Goal: Task Accomplishment & Management: Use online tool/utility

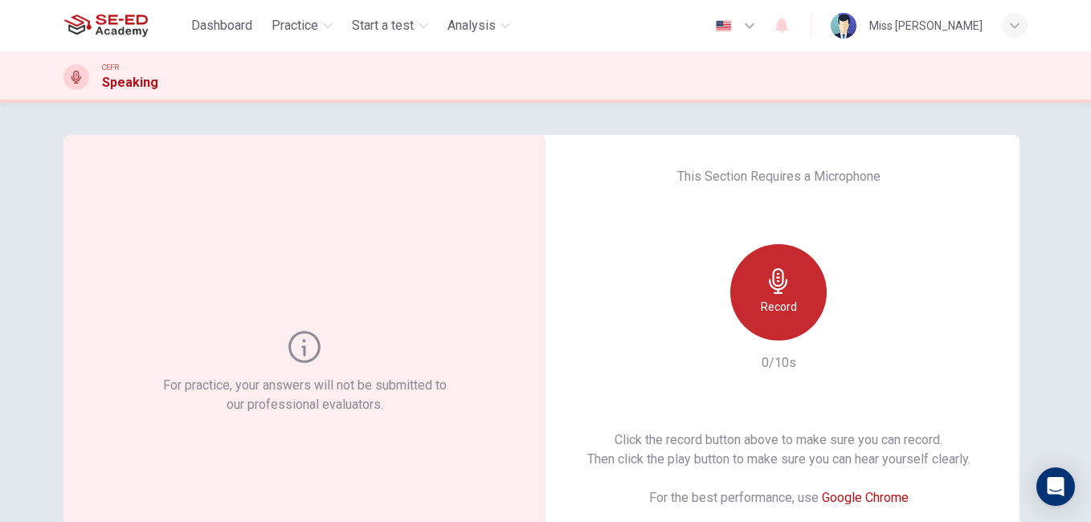
click at [770, 299] on h6 "Record" at bounding box center [779, 306] width 36 height 19
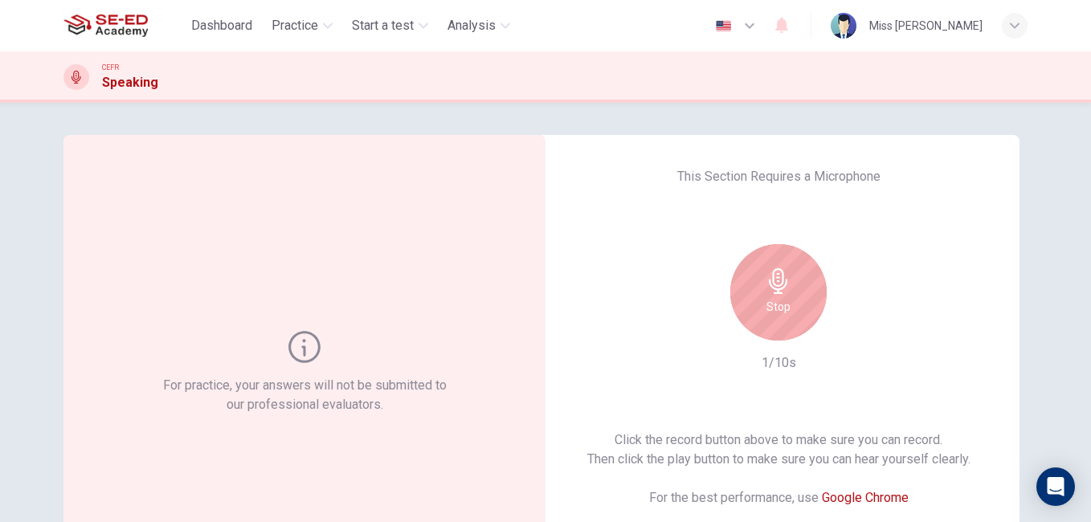
click at [770, 299] on h6 "Stop" at bounding box center [778, 306] width 24 height 19
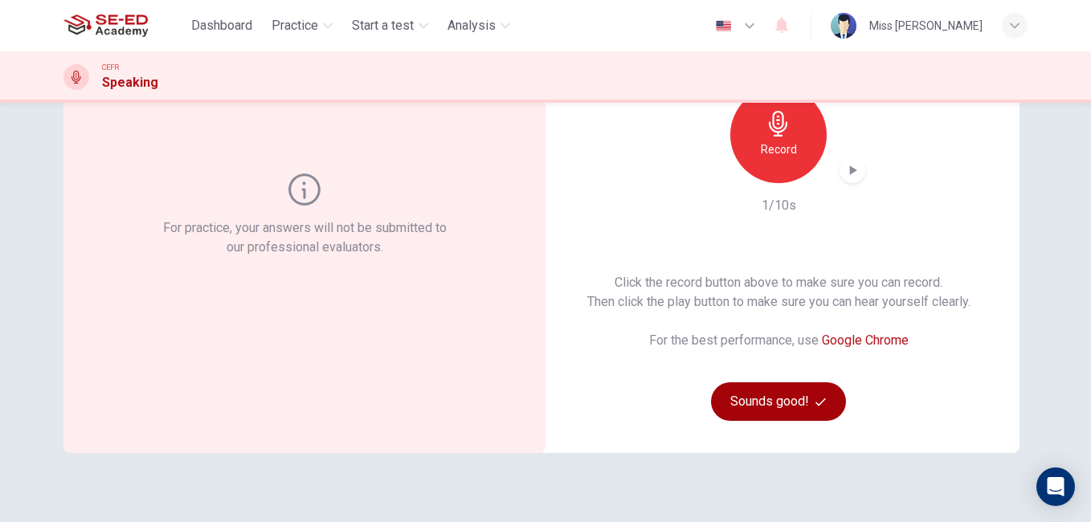
scroll to position [80, 0]
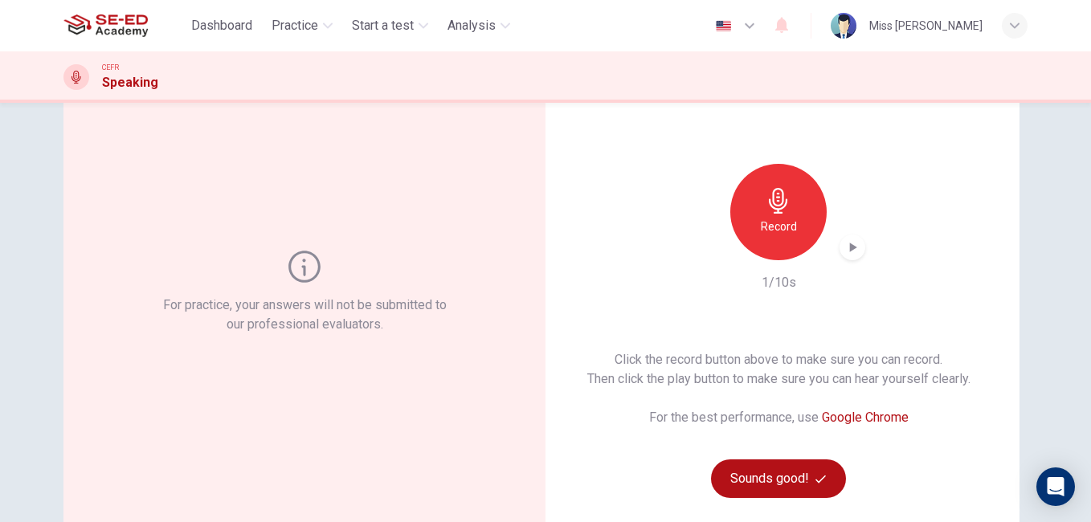
click at [855, 239] on icon "button" at bounding box center [852, 247] width 16 height 16
click at [858, 246] on div "button" at bounding box center [852, 248] width 26 height 26
click at [817, 463] on button "Sounds good!" at bounding box center [778, 478] width 135 height 39
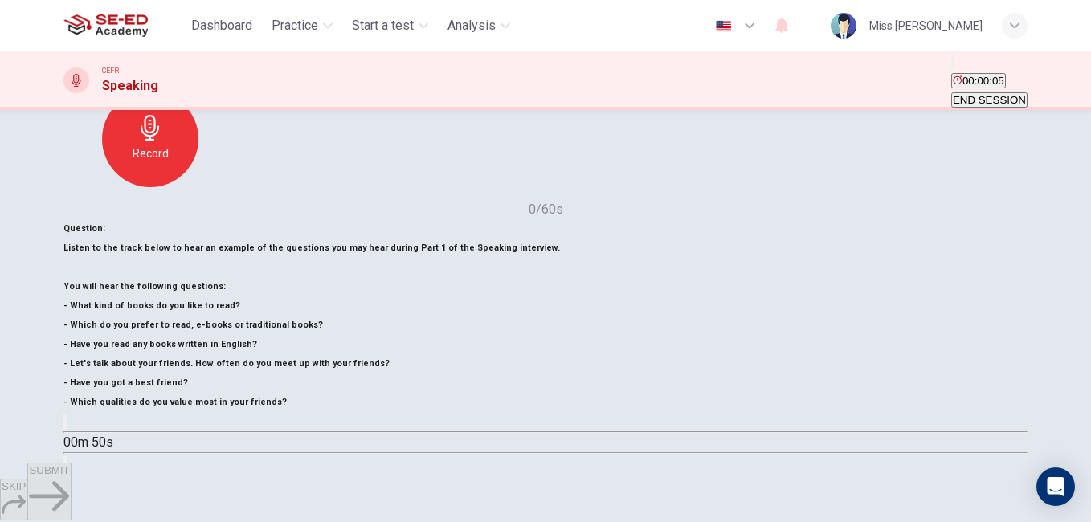
scroll to position [241, 0]
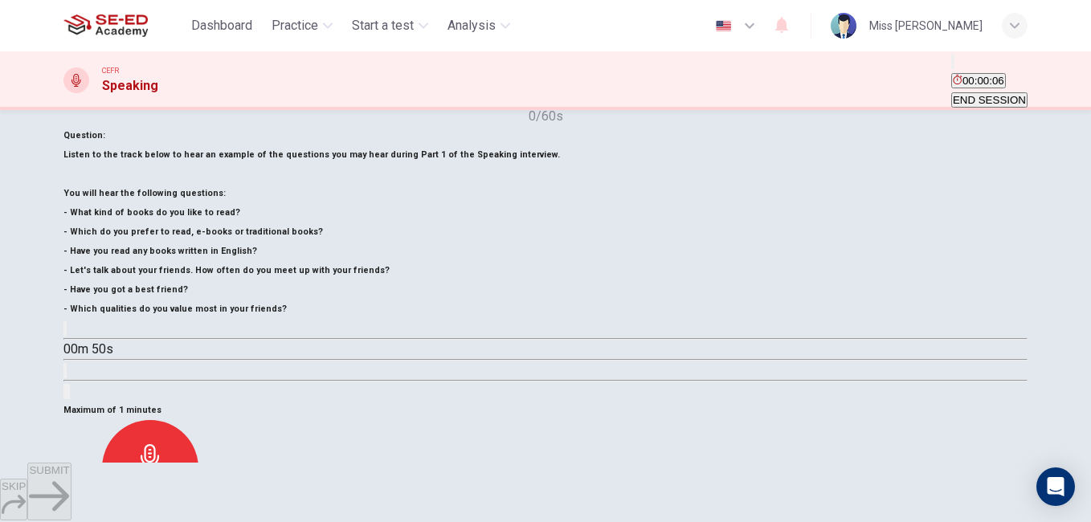
click at [67, 337] on button "button" at bounding box center [64, 328] width 3 height 15
click at [198, 420] on div "Record" at bounding box center [150, 468] width 96 height 96
click at [198, 420] on div "Stop" at bounding box center [150, 468] width 96 height 96
click at [69, 476] on span "SUBMIT" at bounding box center [49, 470] width 40 height 12
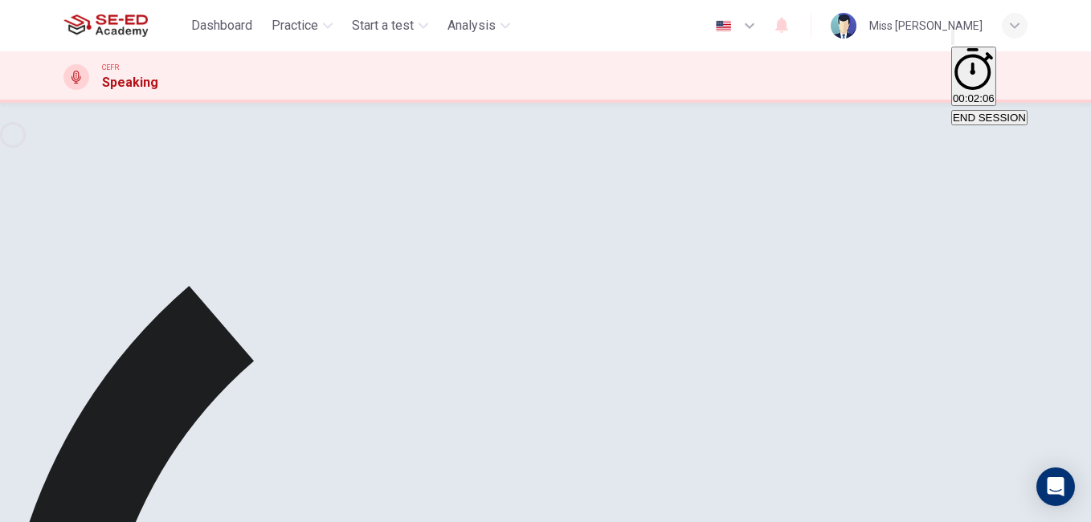
scroll to position [267, 0]
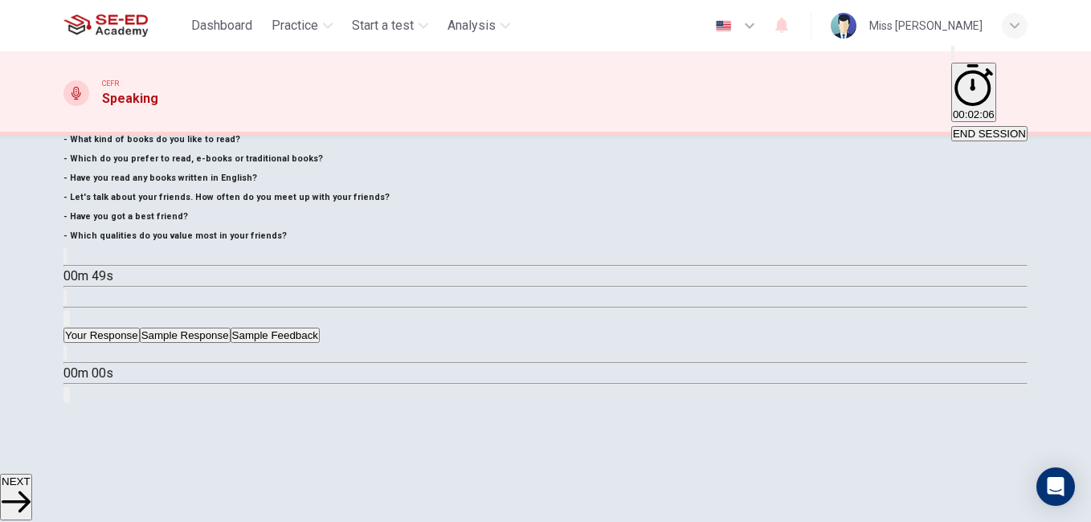
type input "0"
click at [32, 475] on button "NEXT" at bounding box center [16, 497] width 32 height 47
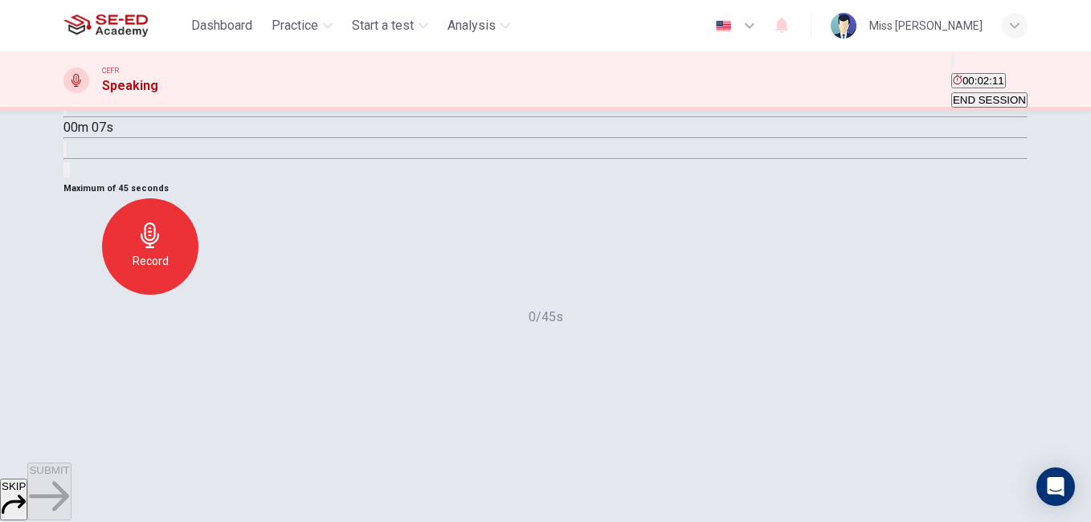
scroll to position [241, 0]
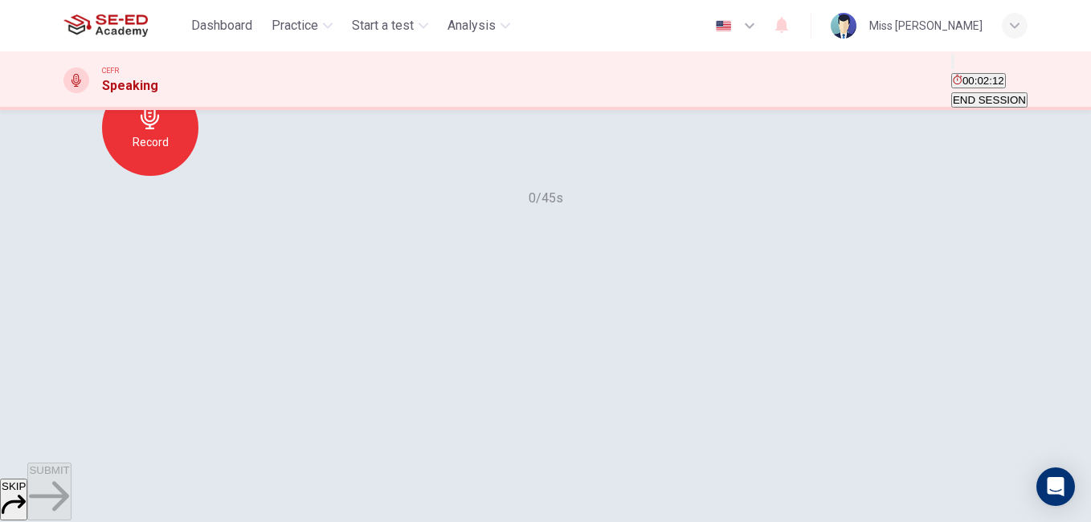
click at [27, 492] on button "SKIP" at bounding box center [13, 500] width 27 height 42
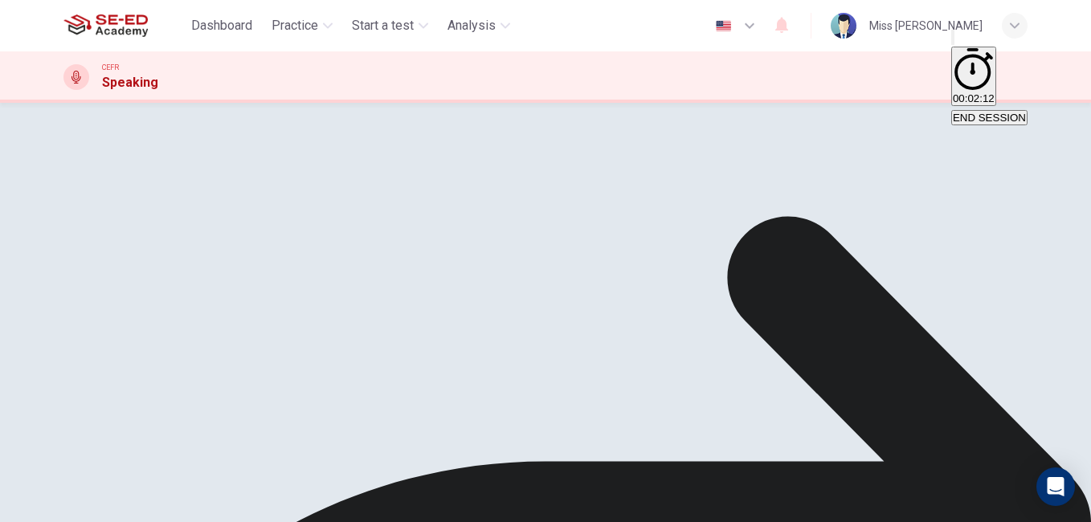
scroll to position [0, 0]
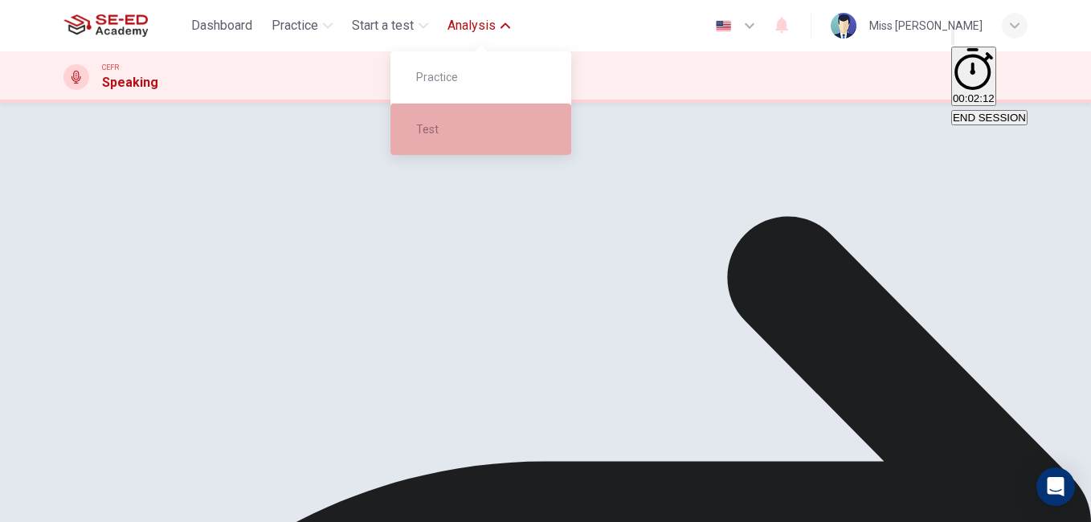
click at [452, 149] on div "Test" at bounding box center [480, 129] width 181 height 51
